Goal: Task Accomplishment & Management: Manage account settings

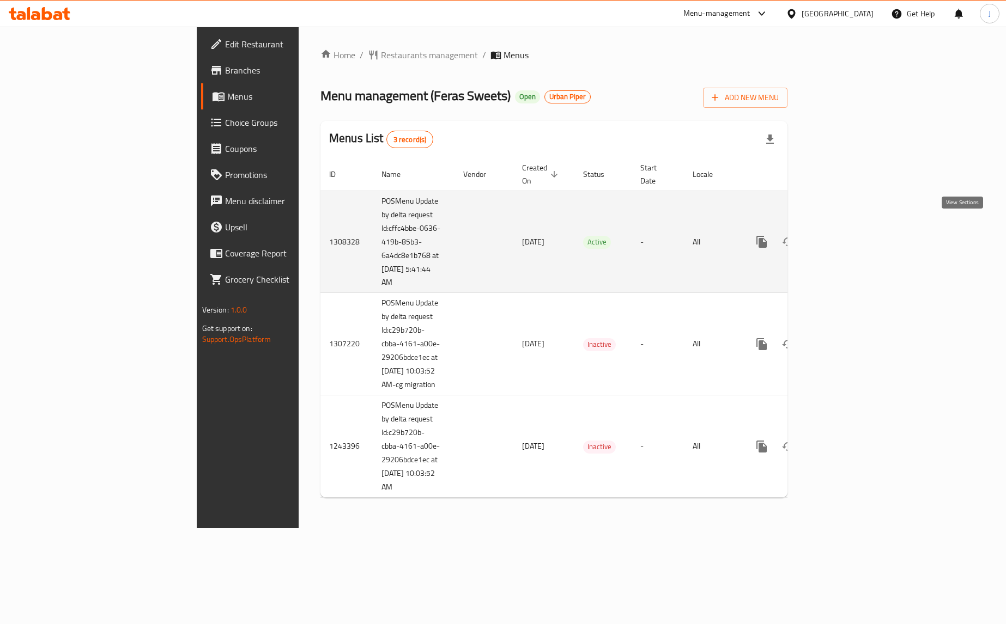
click at [847, 235] on icon "enhanced table" at bounding box center [840, 241] width 13 height 13
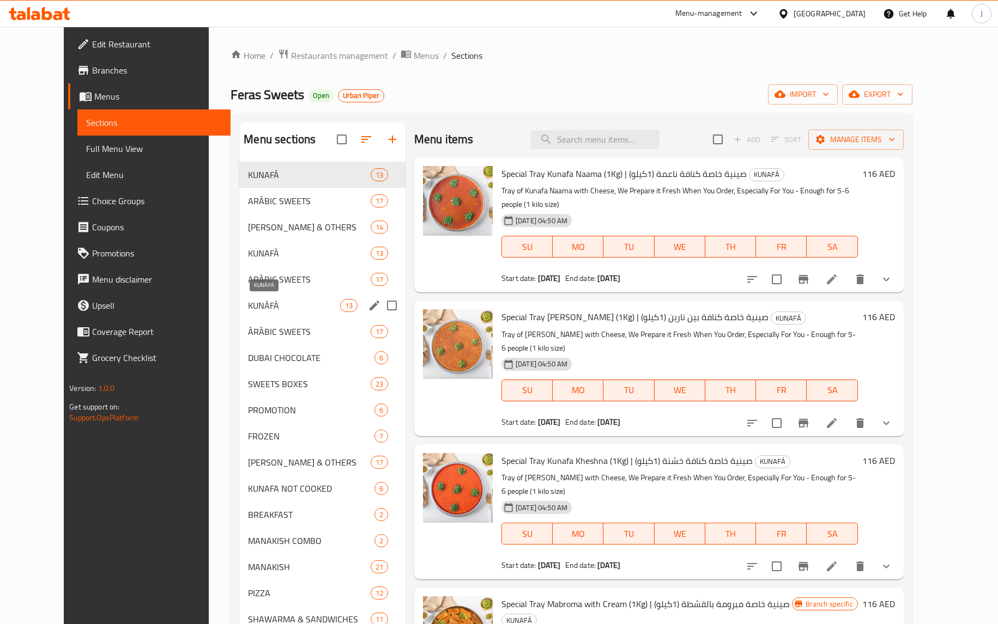
click at [256, 308] on span "KUNÀFÀ" at bounding box center [294, 305] width 92 height 13
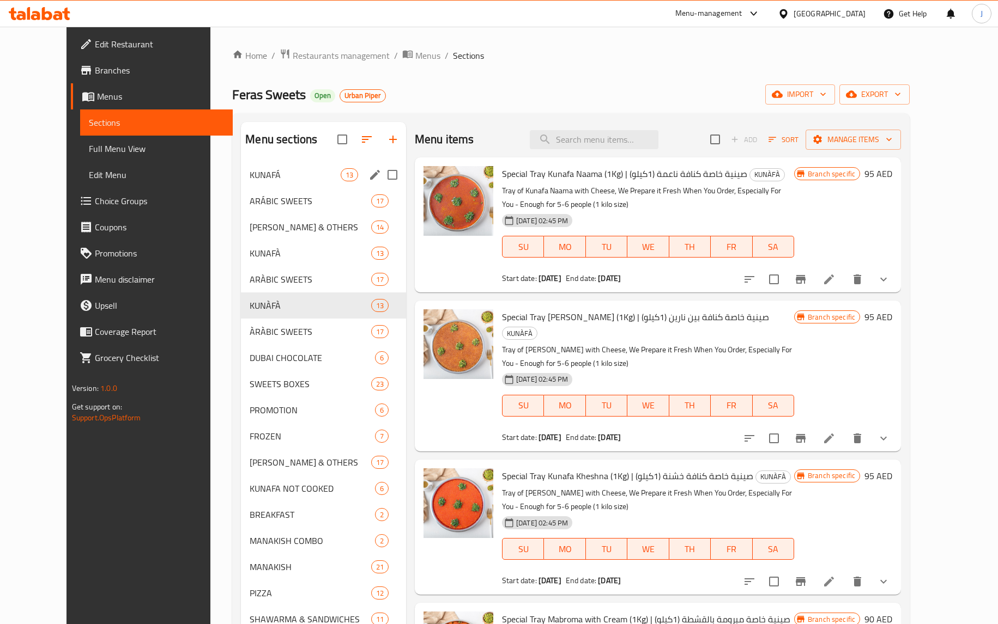
click at [241, 183] on div "KUNAFÁ 13" at bounding box center [323, 175] width 165 height 26
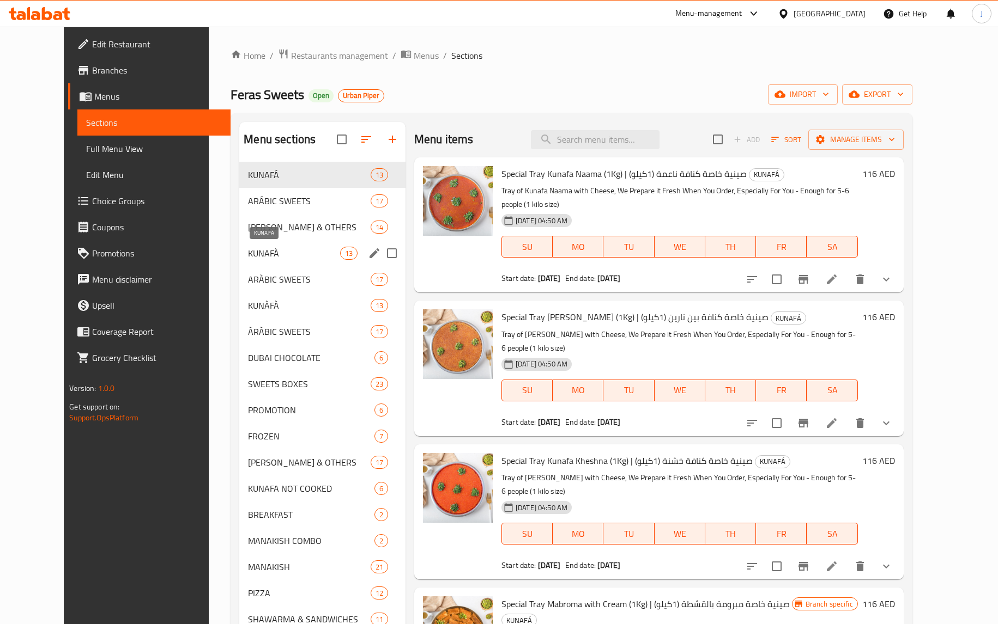
click at [257, 252] on span "KUNAFÀ" at bounding box center [294, 253] width 92 height 13
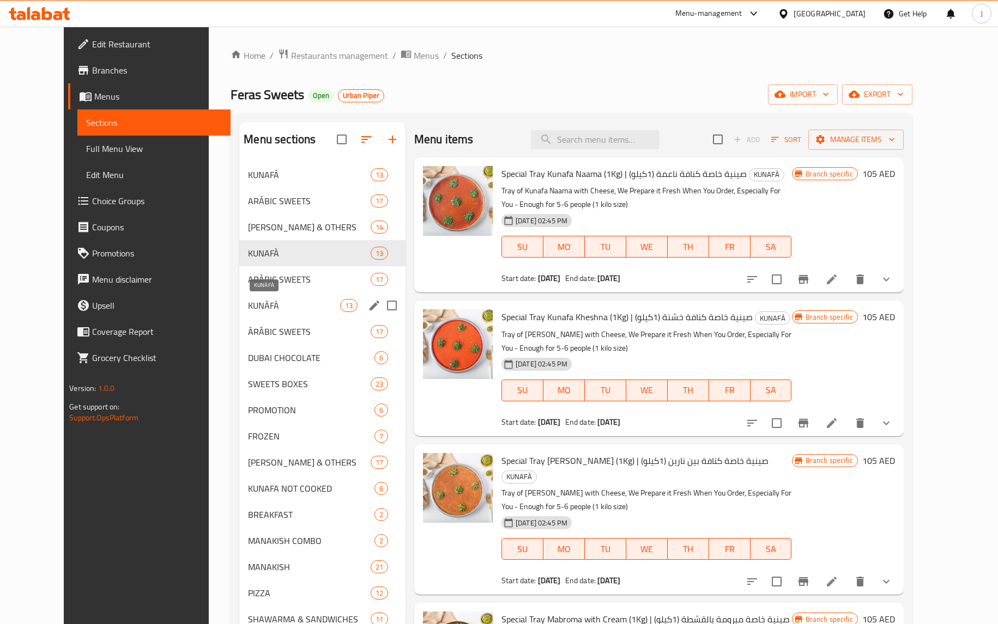
click at [263, 307] on span "KUNÀFÀ" at bounding box center [294, 305] width 92 height 13
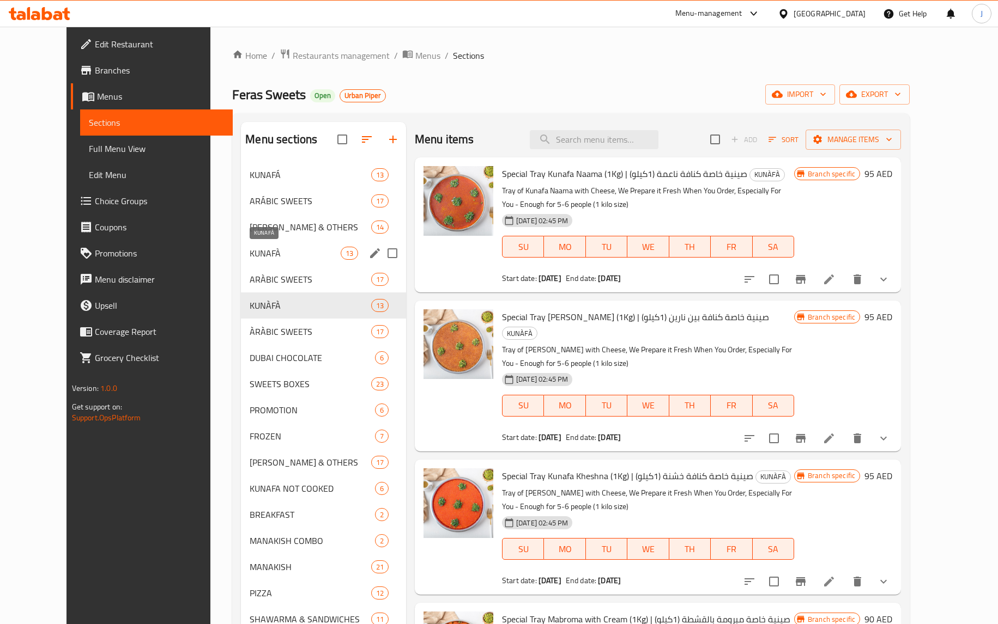
click at [258, 250] on span "KUNAFÀ" at bounding box center [295, 253] width 90 height 13
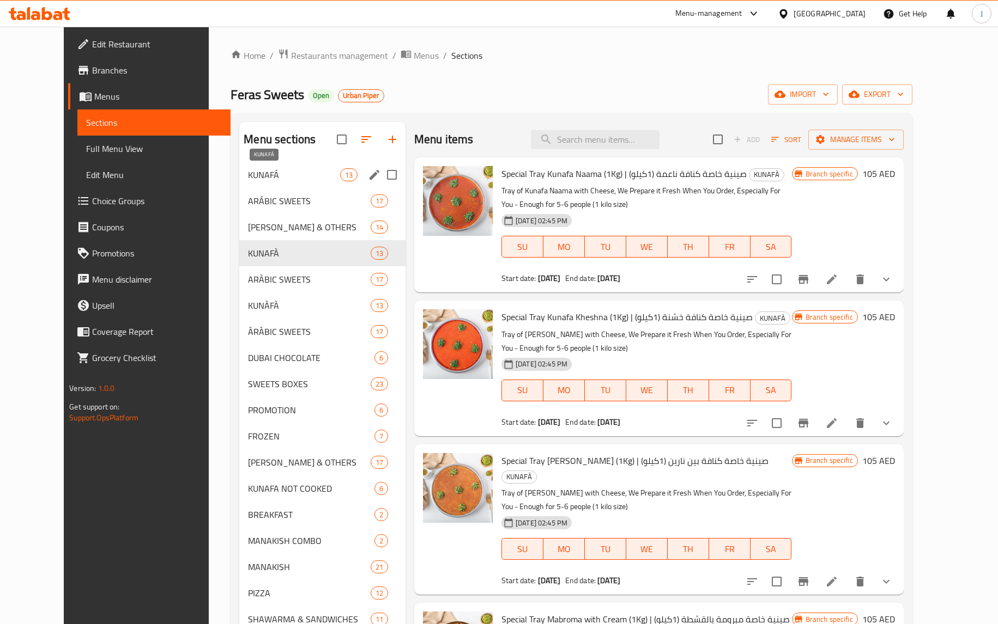
click at [252, 172] on span "KUNAFÁ" at bounding box center [294, 174] width 92 height 13
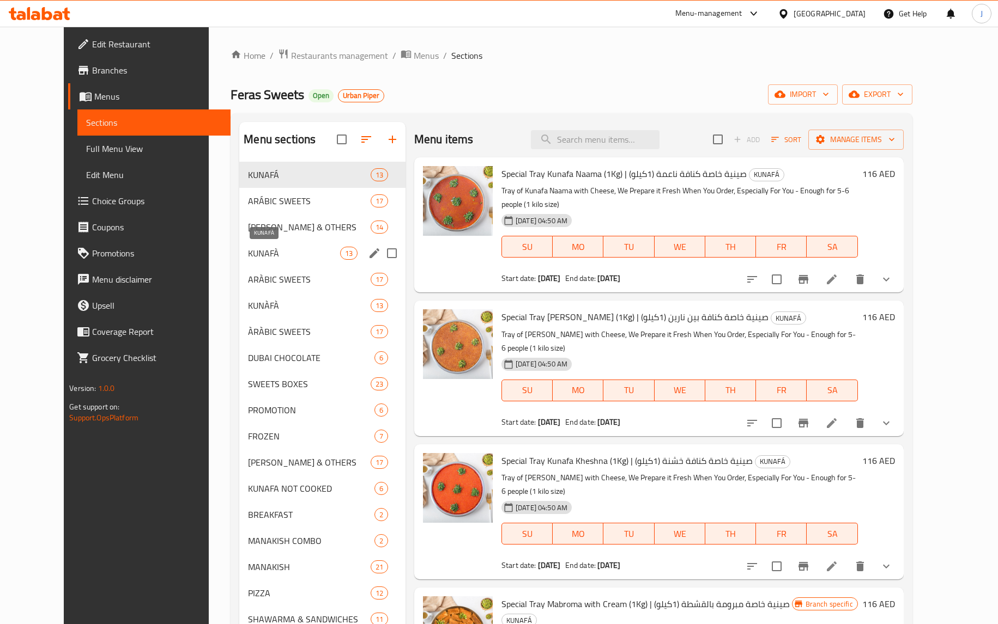
click at [249, 256] on span "KUNAFÀ" at bounding box center [294, 253] width 92 height 13
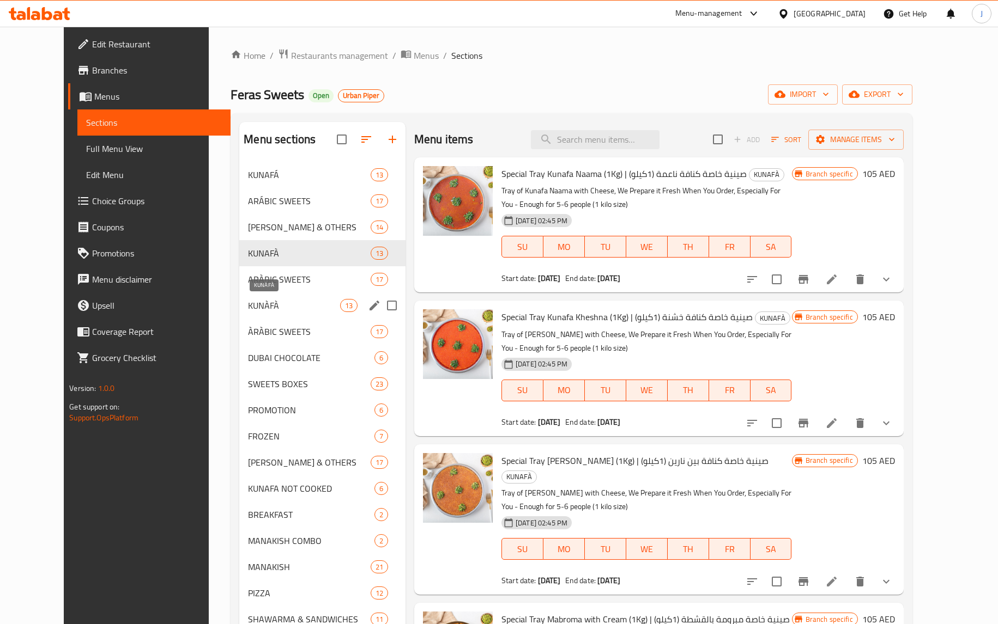
click at [263, 300] on span "KUNÀFÀ" at bounding box center [294, 305] width 92 height 13
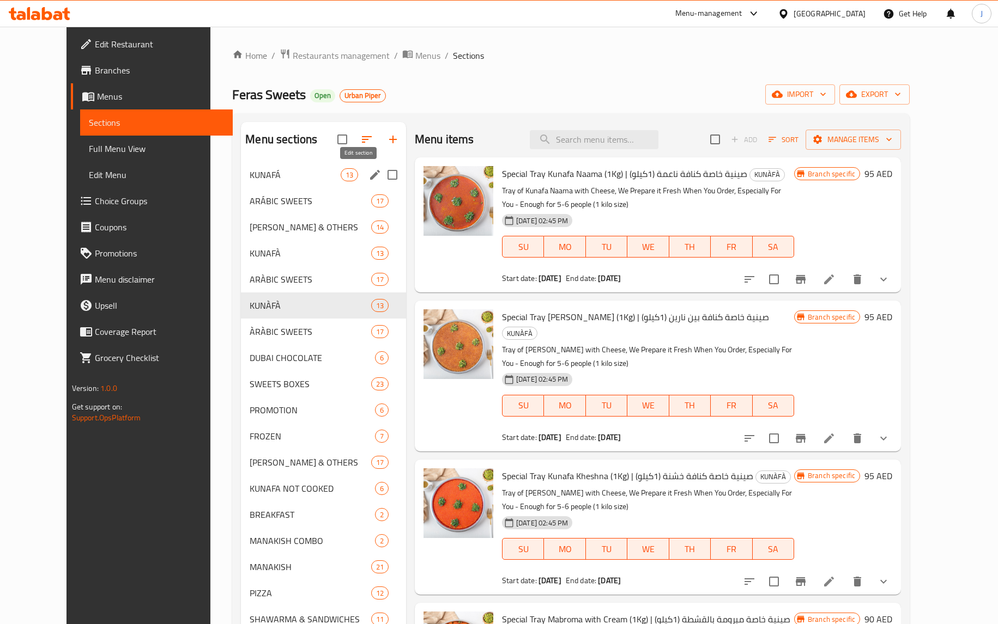
click at [368, 175] on icon "edit" at bounding box center [374, 174] width 13 height 13
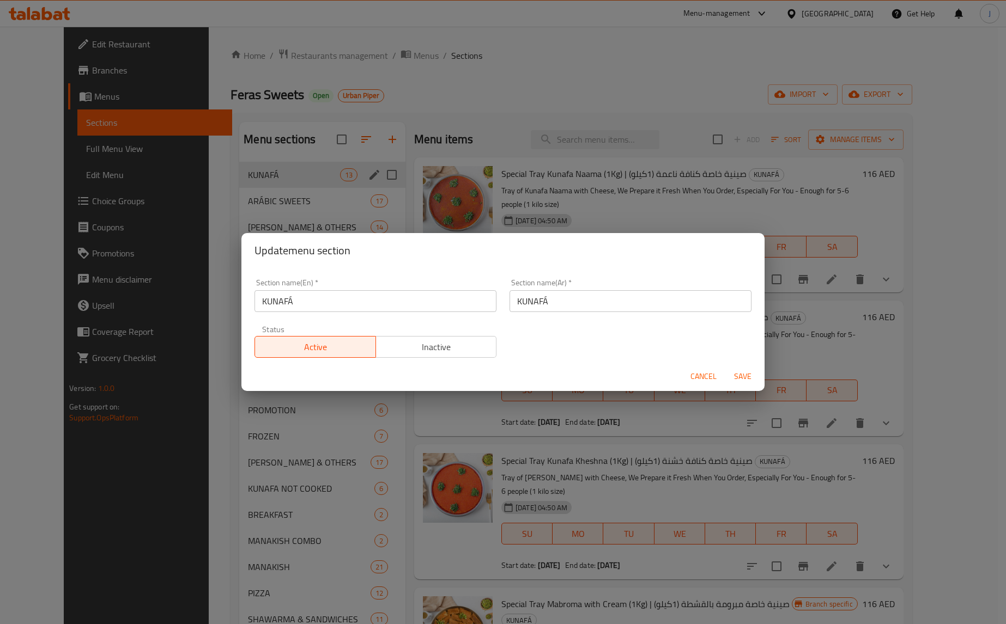
click at [696, 372] on span "Cancel" at bounding box center [703, 377] width 26 height 14
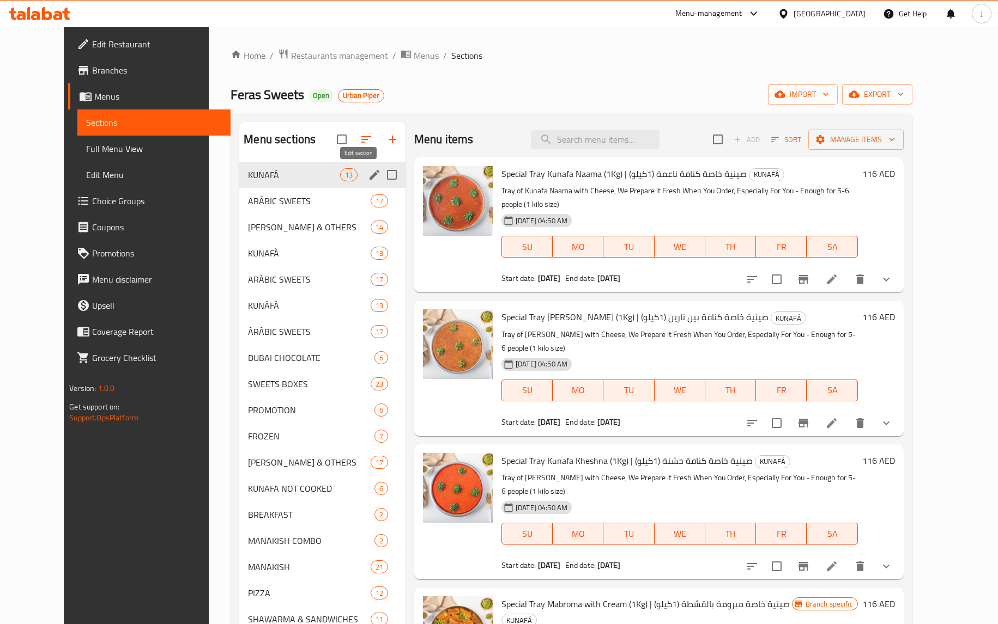
click at [369, 174] on icon "edit" at bounding box center [374, 175] width 10 height 10
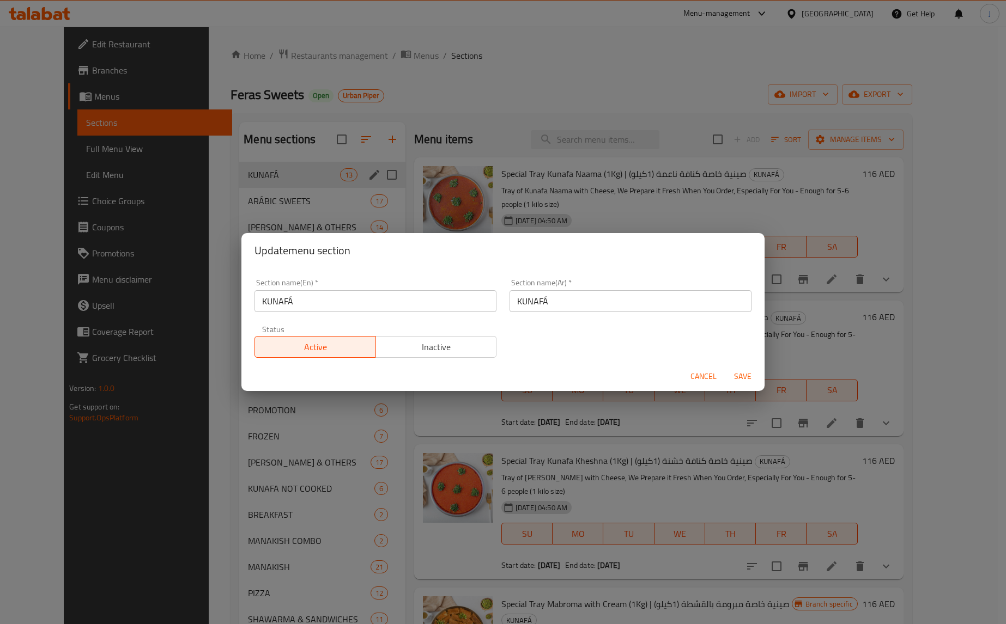
click at [708, 376] on span "Cancel" at bounding box center [703, 377] width 26 height 14
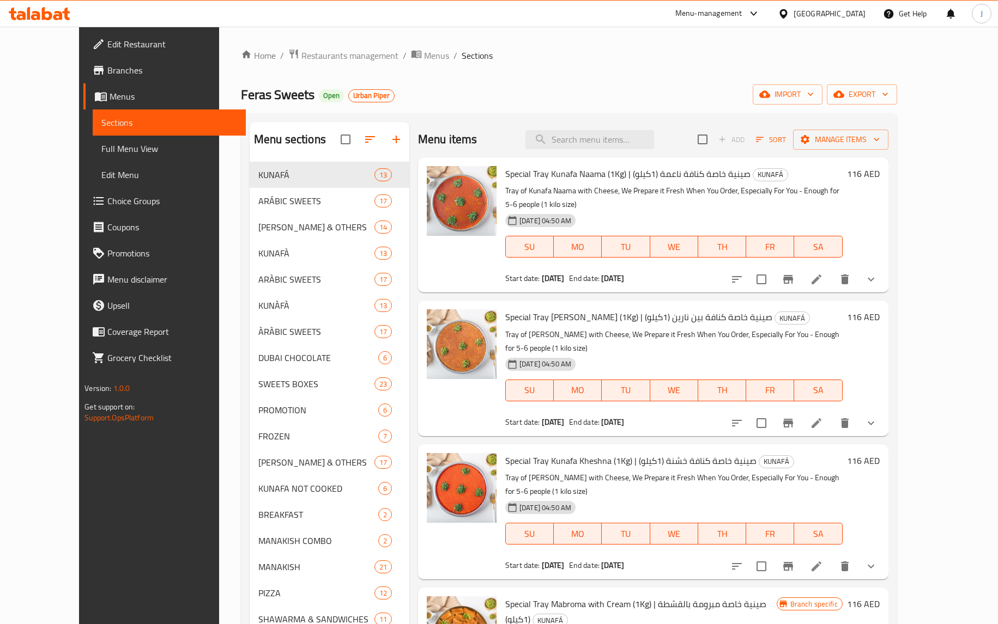
click at [35, 15] on icon at bounding box center [35, 15] width 9 height 9
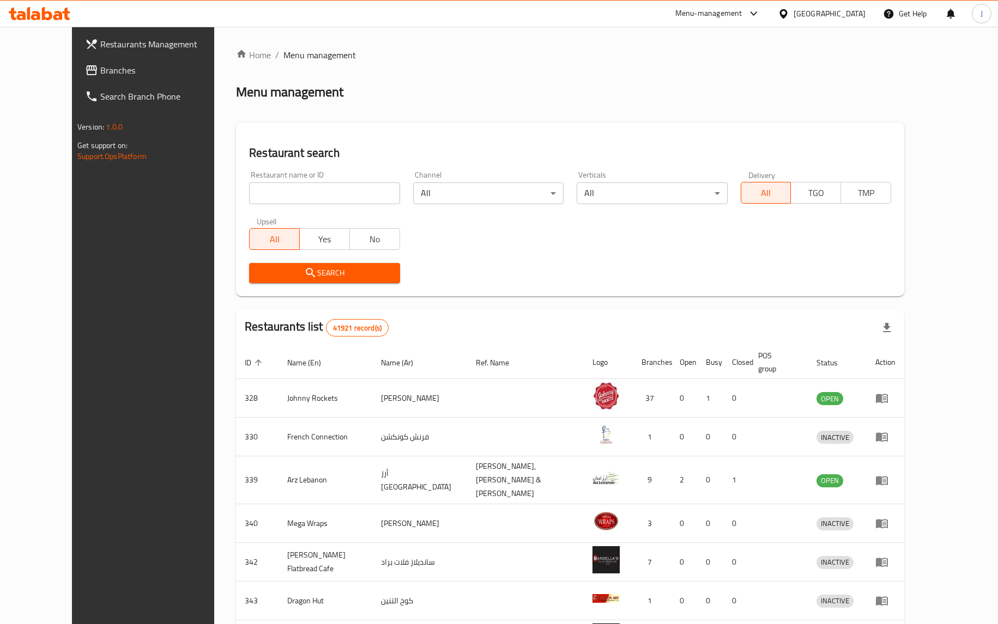
click at [100, 40] on span "Restaurants Management" at bounding box center [165, 44] width 130 height 13
